Goal: Navigation & Orientation: Understand site structure

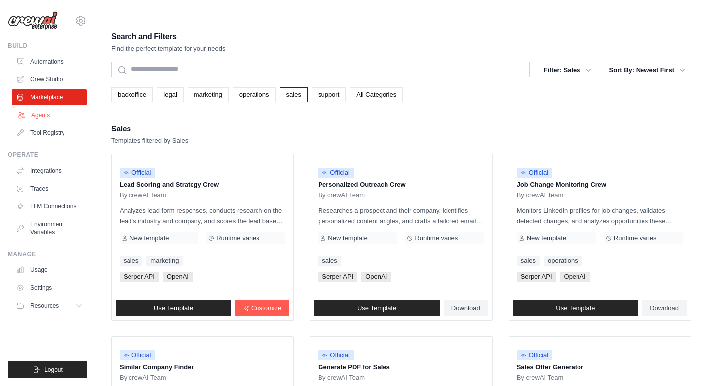
click at [58, 117] on link "Agents" at bounding box center [50, 115] width 75 height 16
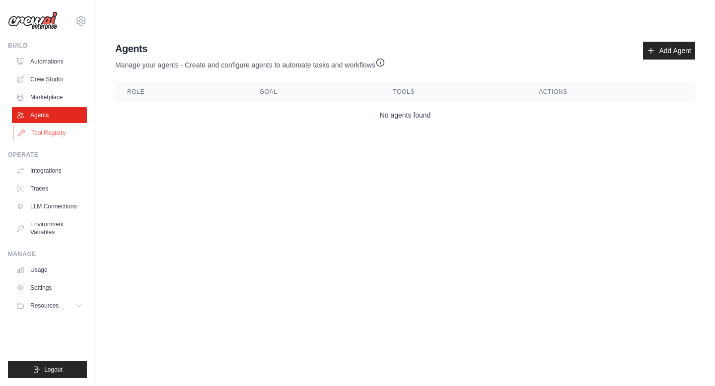
click at [45, 136] on link "Tool Registry" at bounding box center [50, 133] width 75 height 16
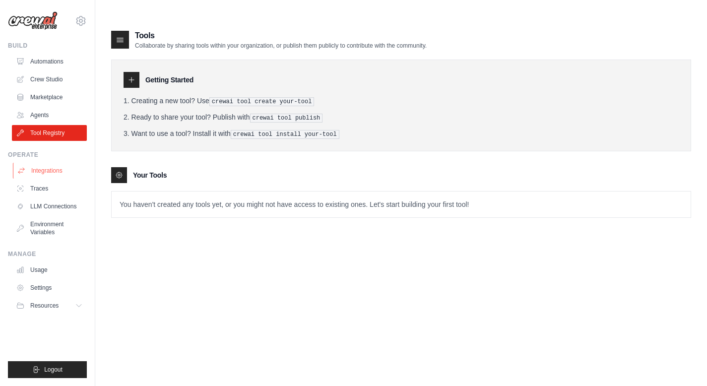
click at [47, 169] on link "Integrations" at bounding box center [50, 171] width 75 height 16
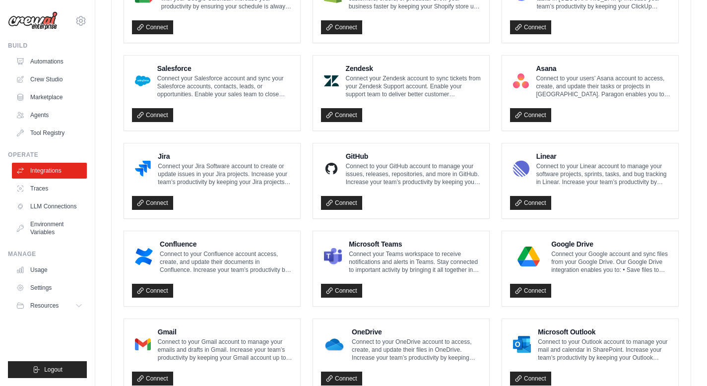
scroll to position [546, 0]
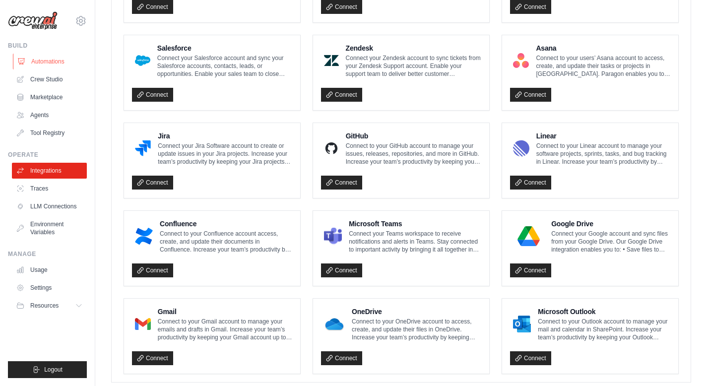
click at [45, 62] on link "Automations" at bounding box center [50, 62] width 75 height 16
